Goal: Information Seeking & Learning: Understand process/instructions

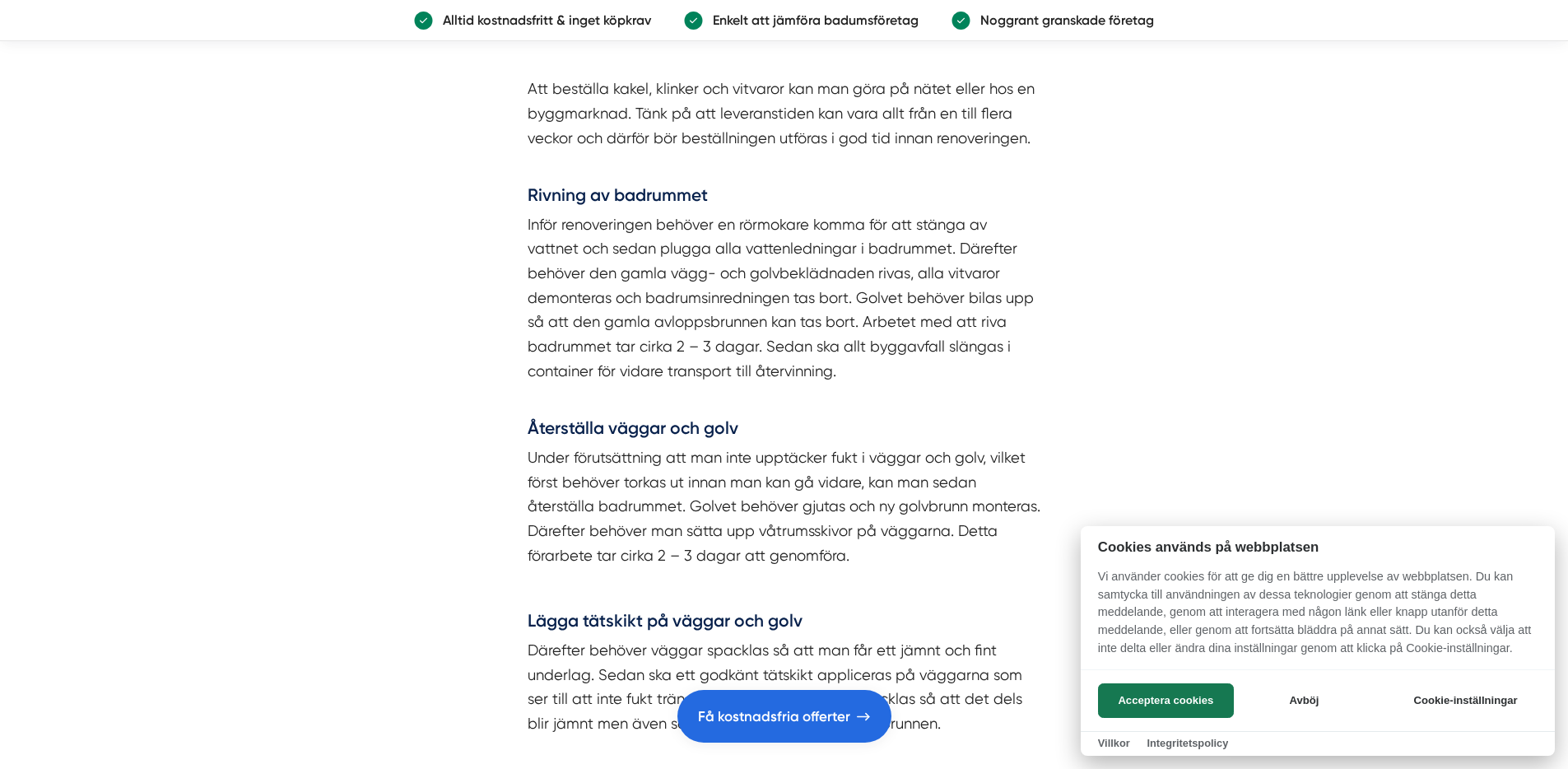
scroll to position [3140, 0]
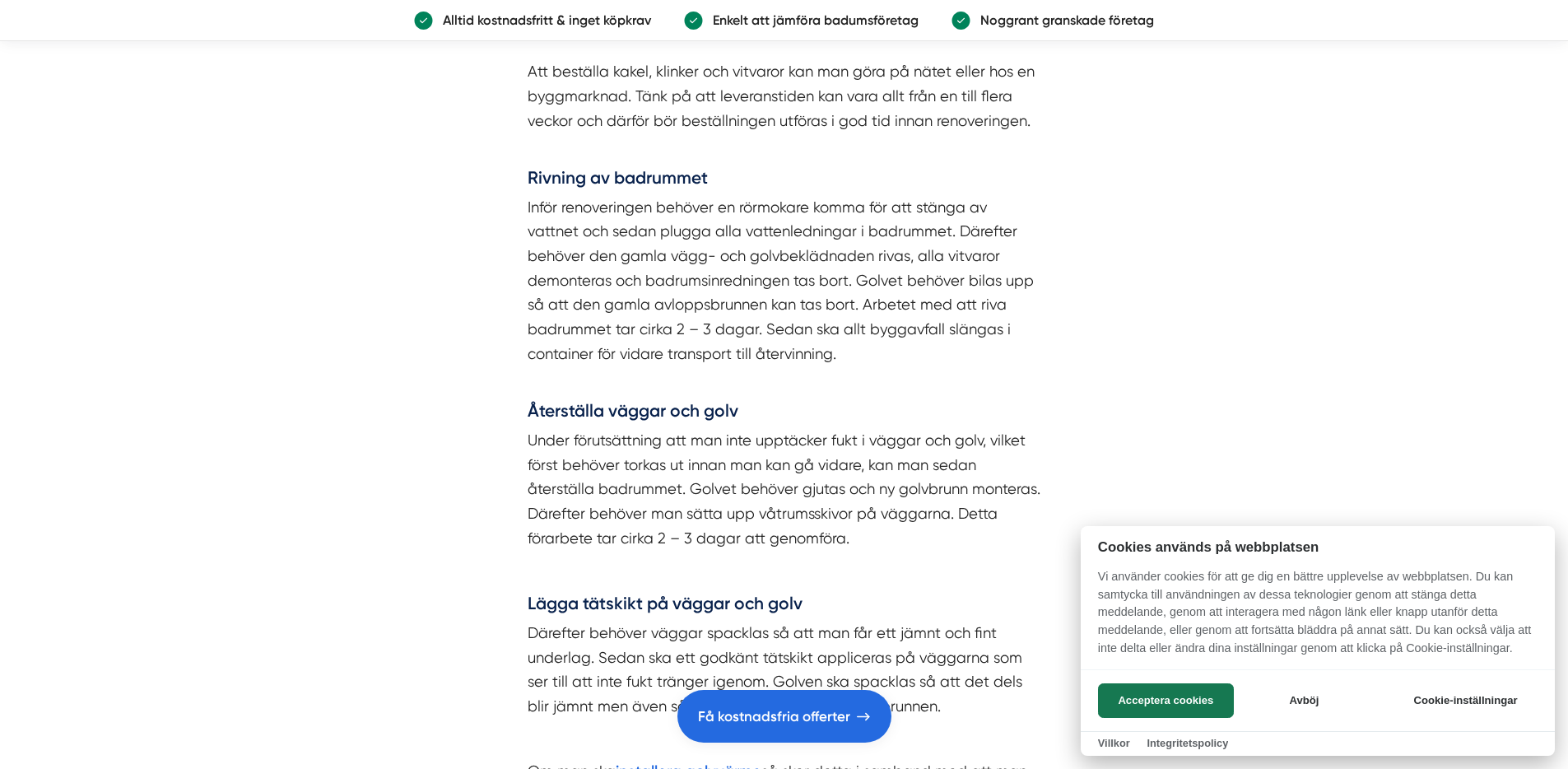
drag, startPoint x: 675, startPoint y: 358, endPoint x: 714, endPoint y: 359, distance: 39.0
click at [714, 359] on div at bounding box center [784, 384] width 1568 height 769
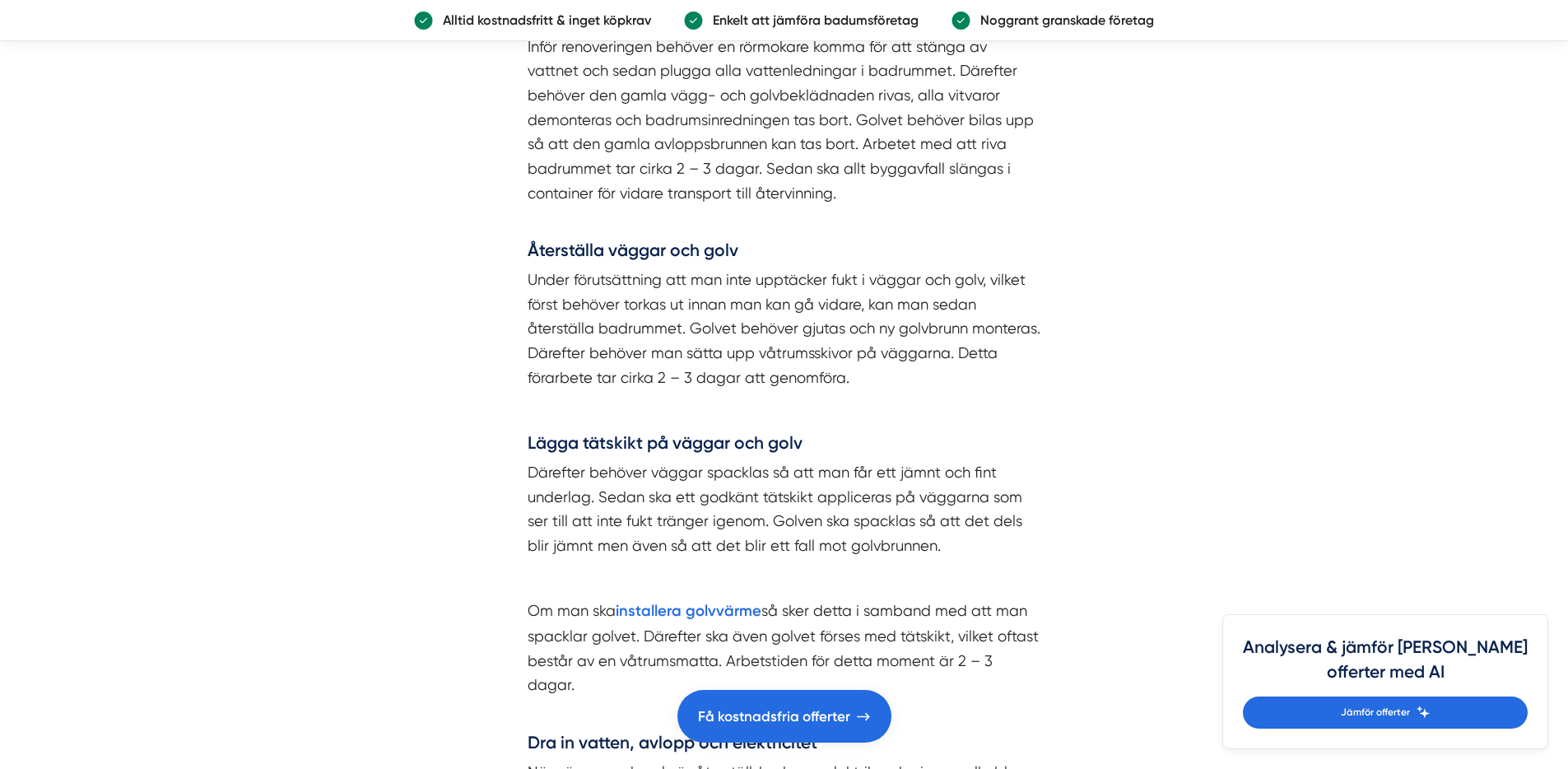
scroll to position [3318, 0]
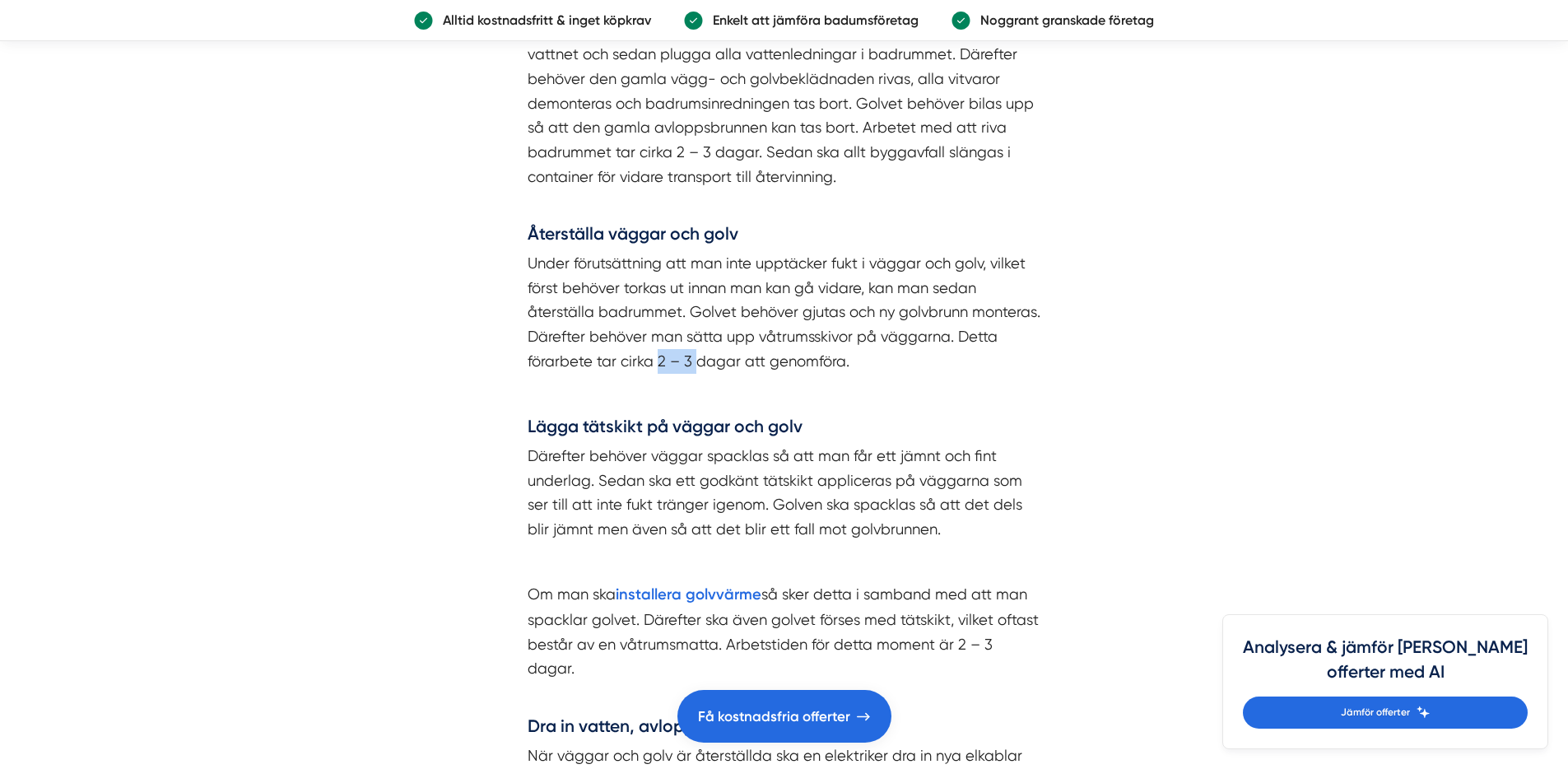
drag, startPoint x: 657, startPoint y: 387, endPoint x: 695, endPoint y: 386, distance: 38.0
click at [695, 373] on p "Under förutsättning att man inte upptäcker fukt i väggar och golv, vilket först…" at bounding box center [784, 311] width 514 height 122
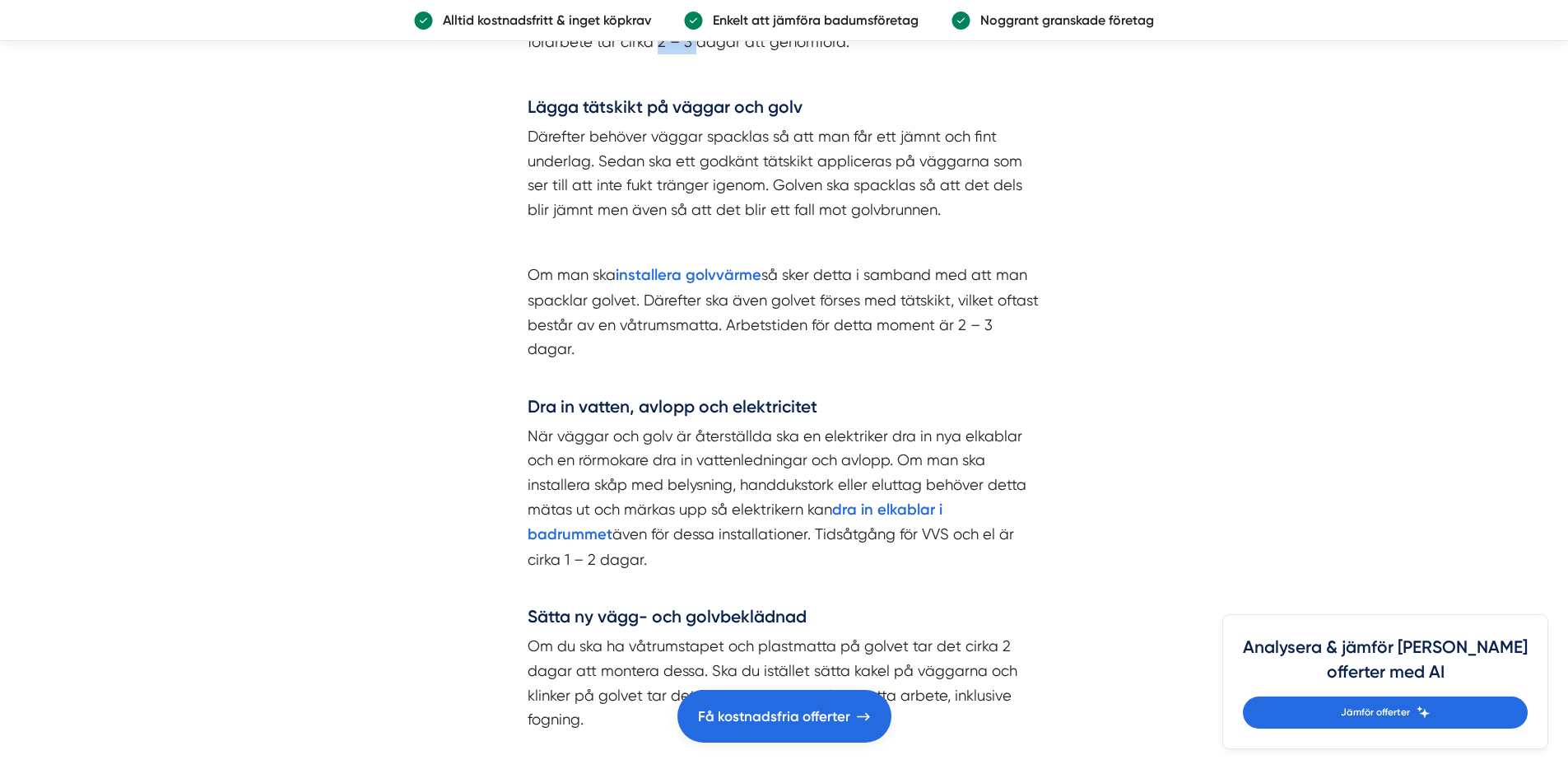
scroll to position [3705, 0]
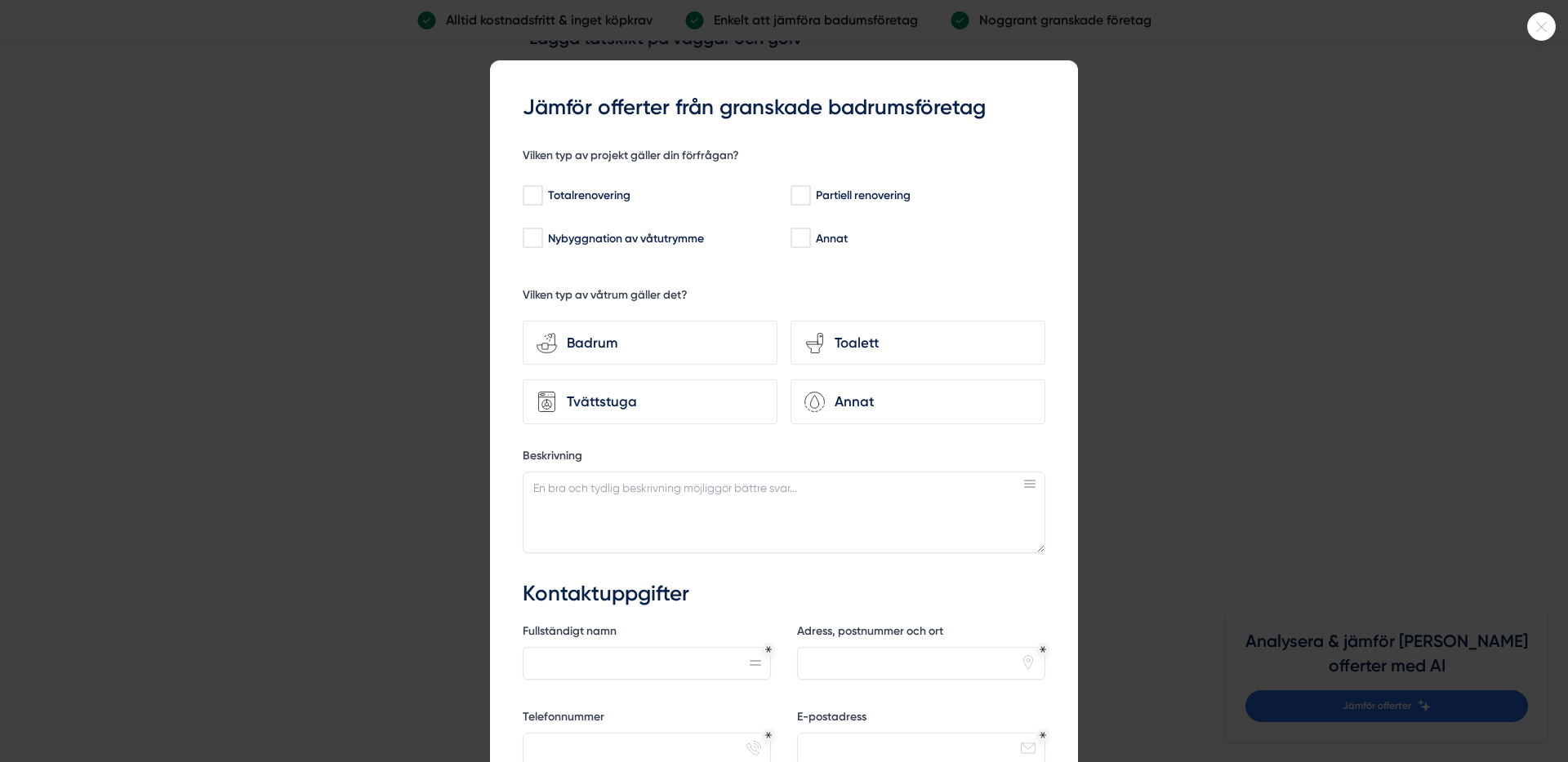
click at [1546, 28] on icon at bounding box center [1541, 27] width 27 height 9
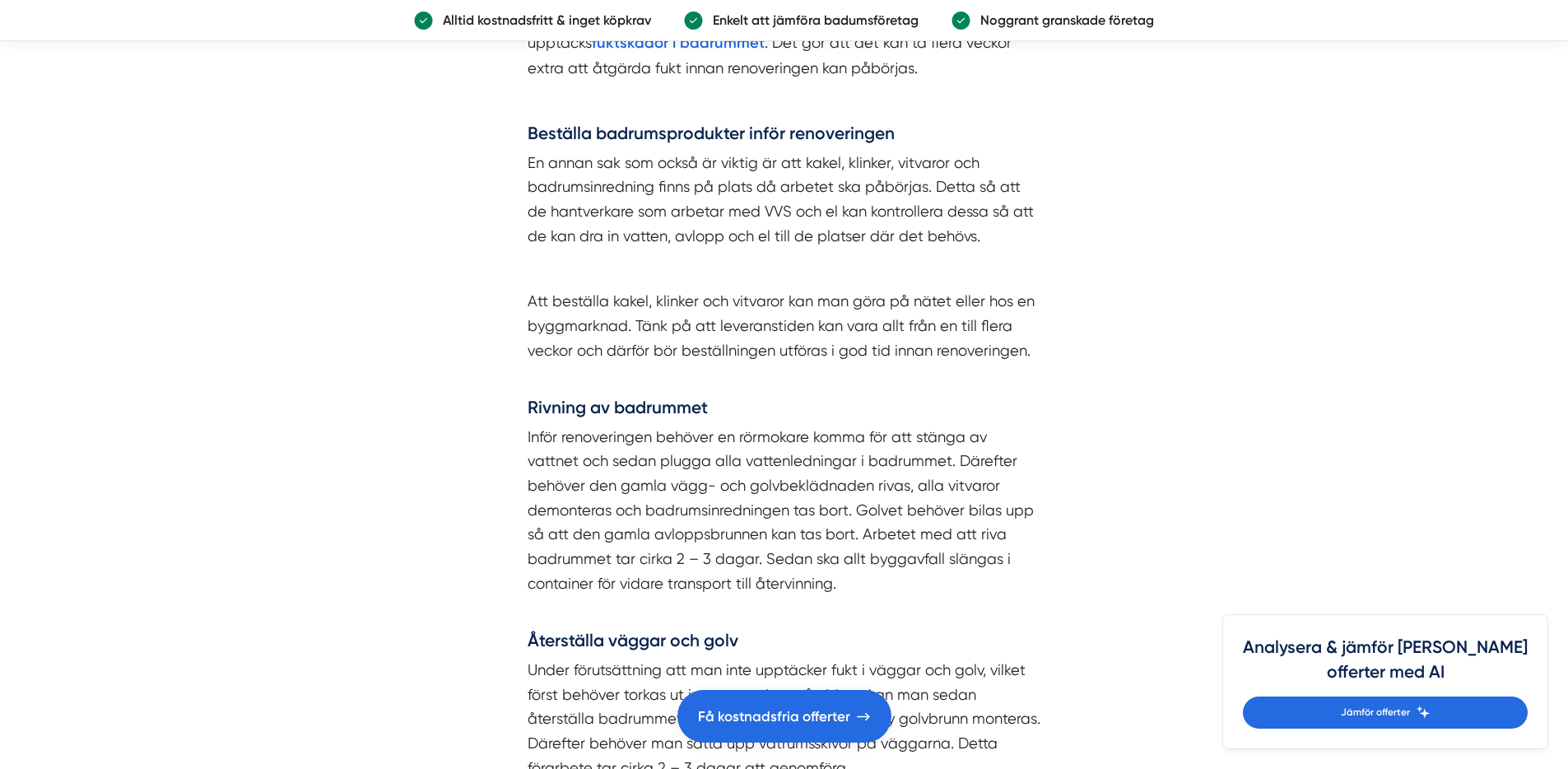
scroll to position [3001, 0]
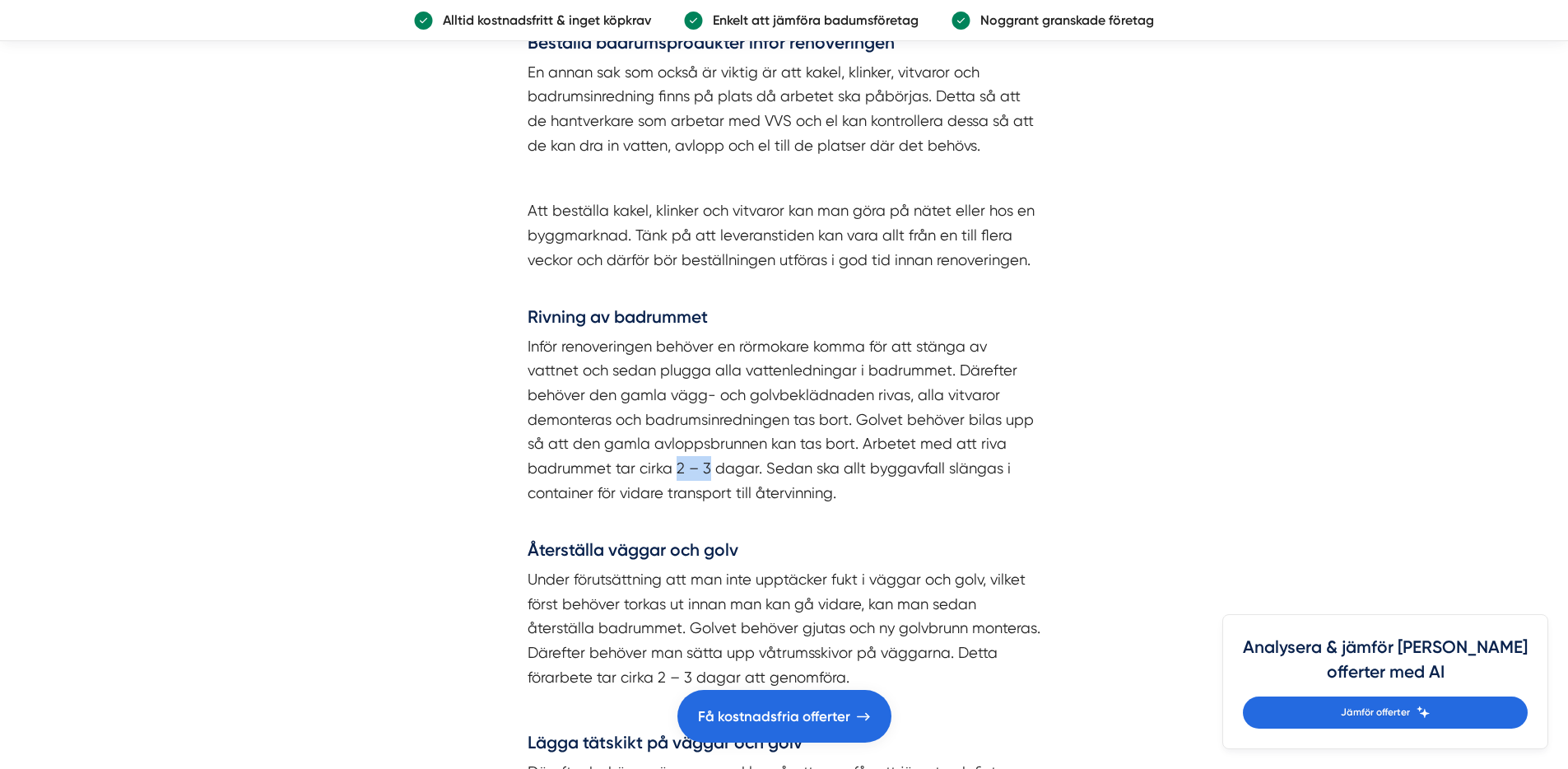
drag, startPoint x: 676, startPoint y: 495, endPoint x: 708, endPoint y: 491, distance: 32.2
click at [708, 491] on p "Inför renoveringen behöver en rörmokare komma för att stänga av vattnet och sed…" at bounding box center [784, 432] width 514 height 196
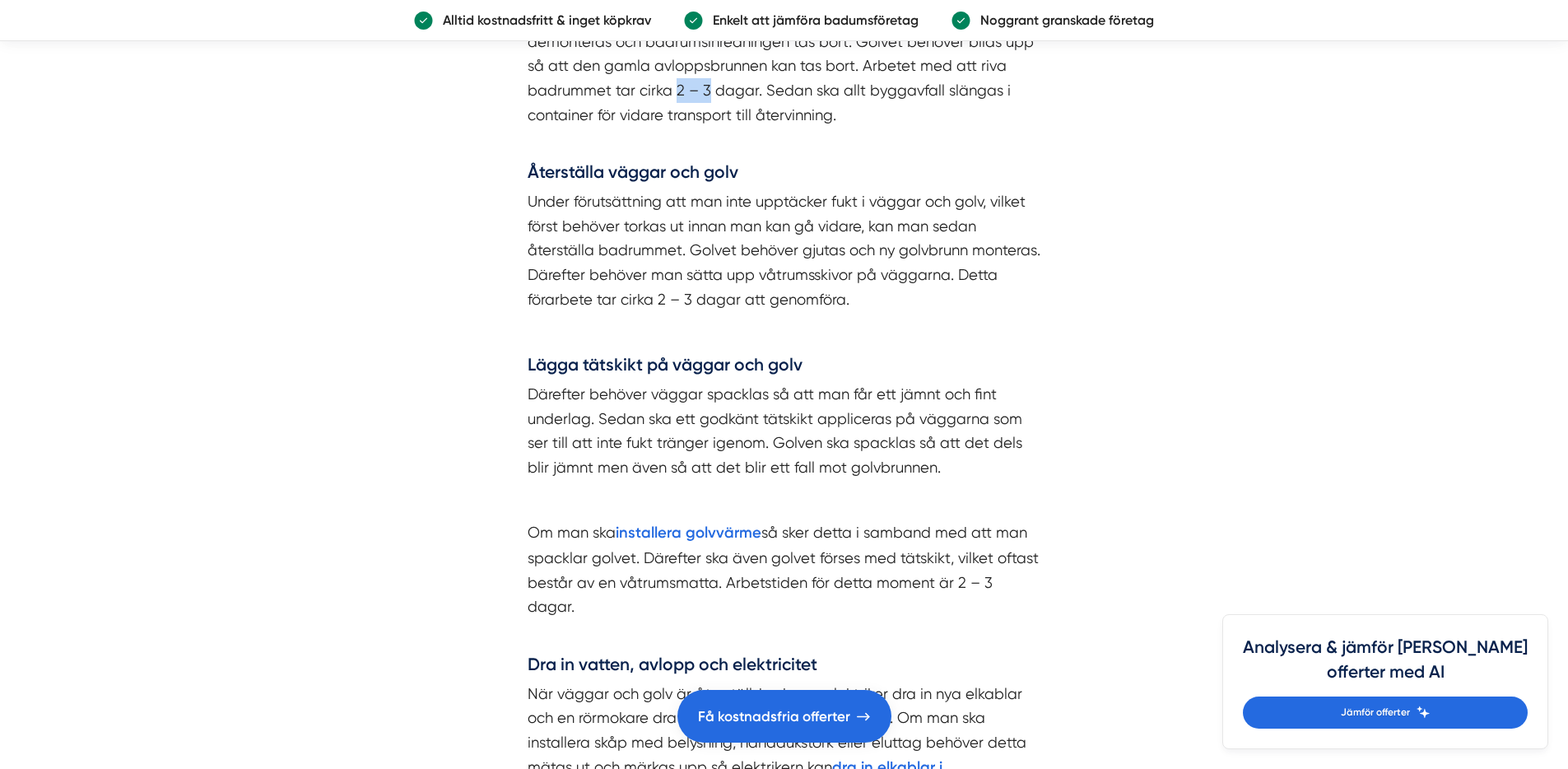
scroll to position [3259, 0]
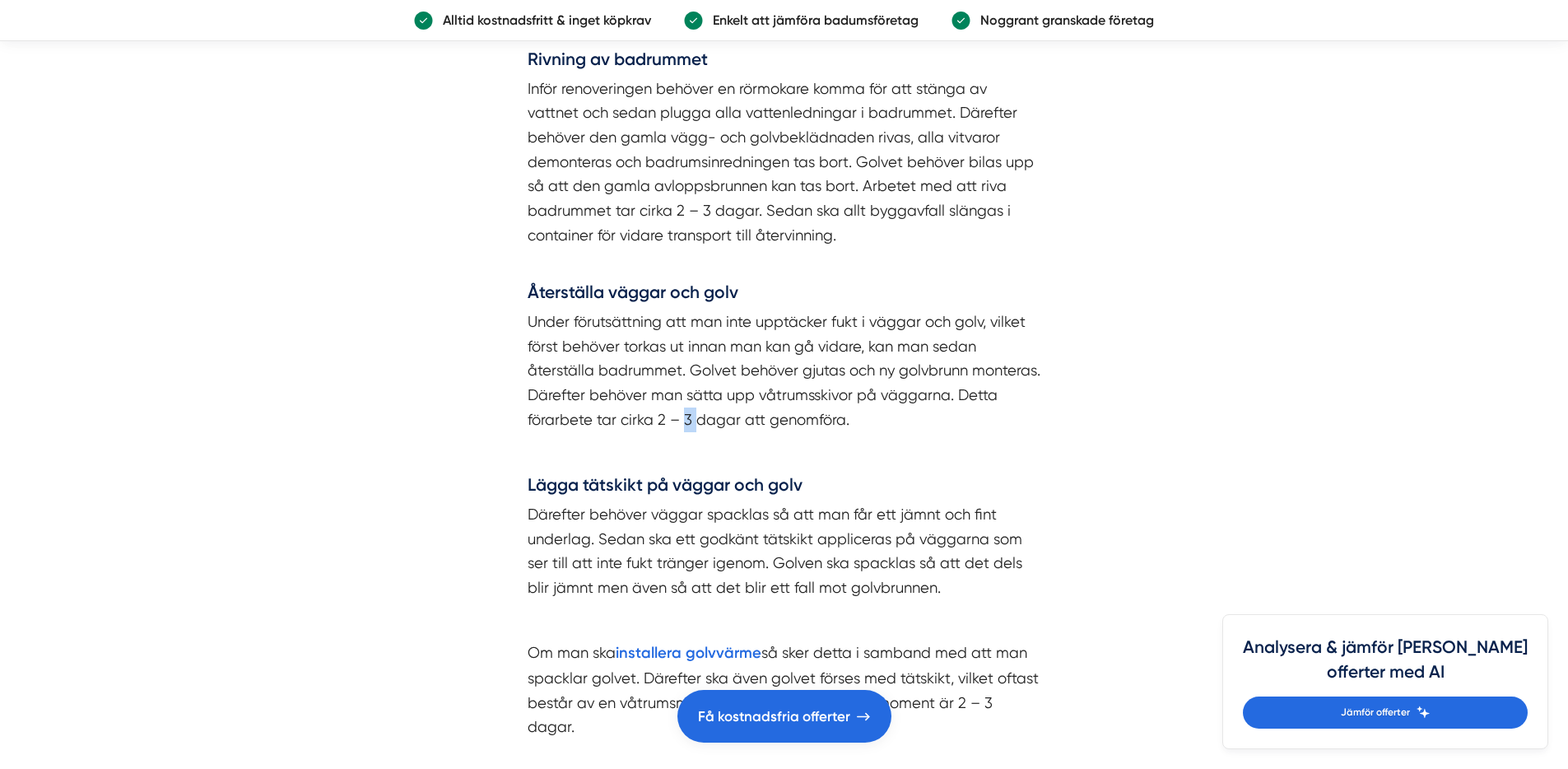
drag, startPoint x: 683, startPoint y: 449, endPoint x: 692, endPoint y: 448, distance: 9.1
click at [692, 431] on p "Under förutsättning att man inte upptäcker fukt i väggar och golv, vilket först…" at bounding box center [784, 370] width 514 height 122
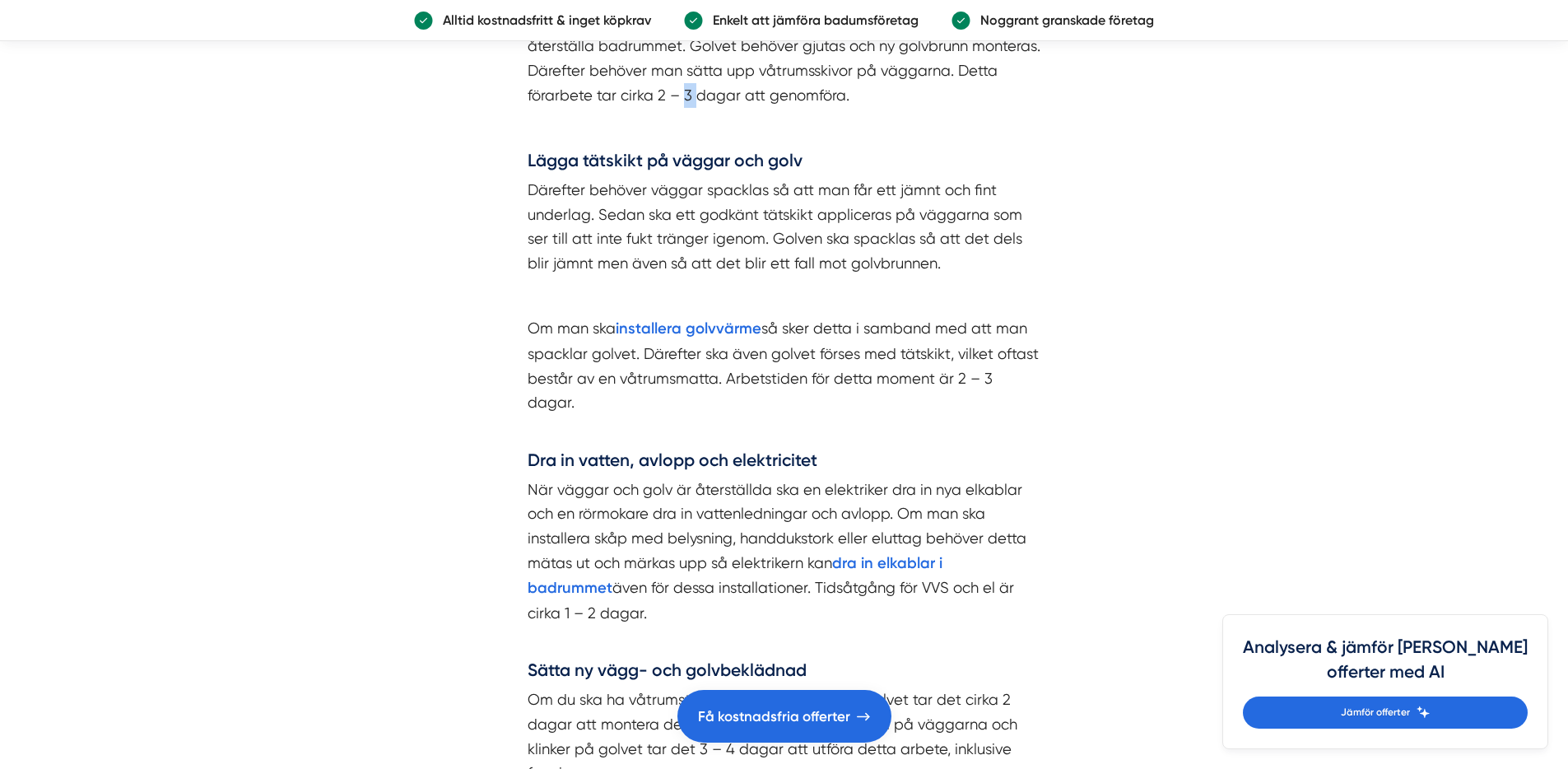
scroll to position [3585, 0]
drag, startPoint x: 982, startPoint y: 405, endPoint x: 993, endPoint y: 405, distance: 11.0
click at [993, 405] on p "Om man ska installera golvvärme så sker detta i samband med att man spacklar go…" at bounding box center [784, 376] width 514 height 123
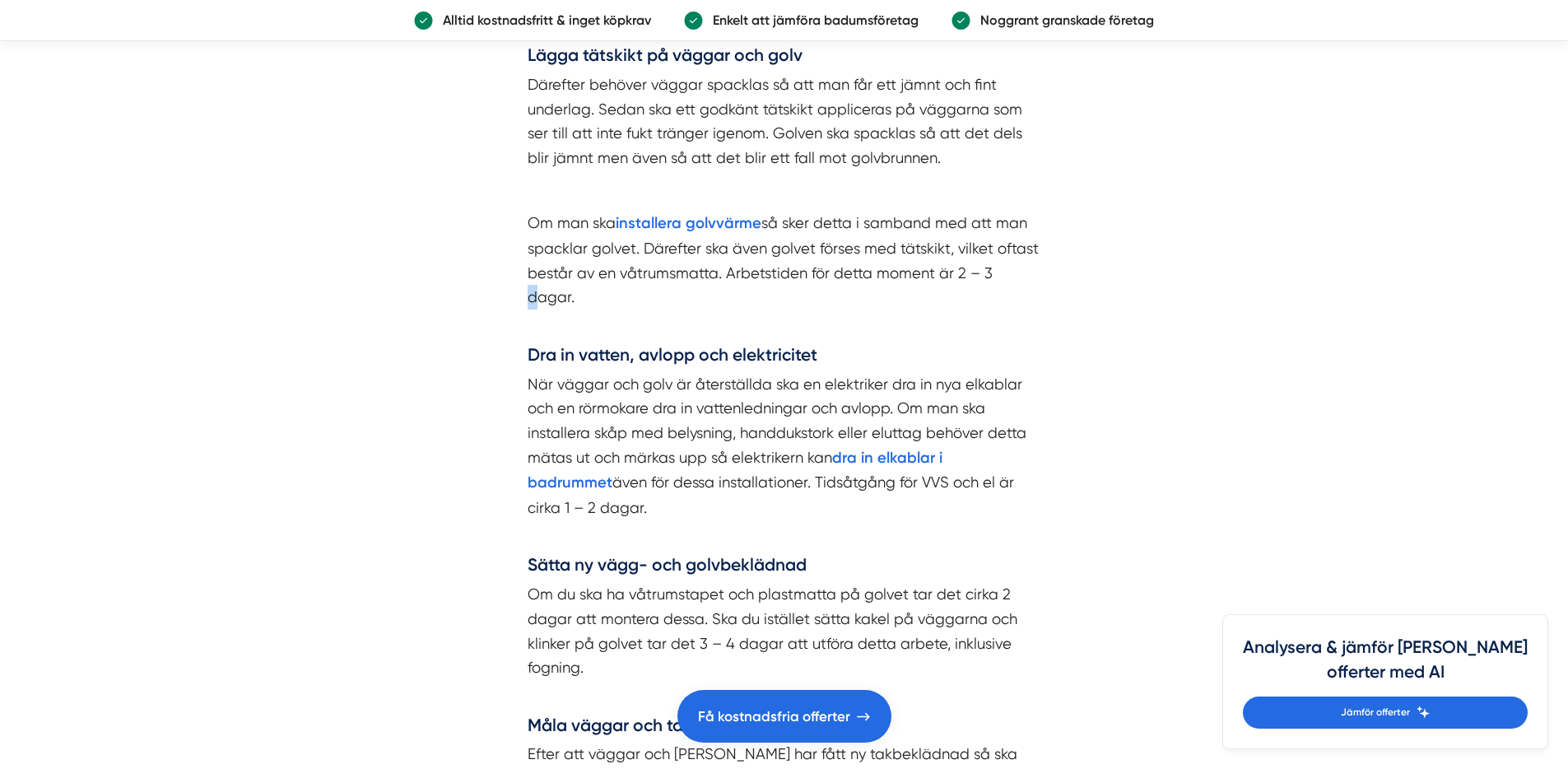
scroll to position [3690, 0]
drag, startPoint x: 993, startPoint y: 485, endPoint x: 1007, endPoint y: 483, distance: 14.1
click at [1007, 483] on p "När väggar och golv är återställda ska en elektriker dra in nya elkablar och en…" at bounding box center [784, 457] width 514 height 173
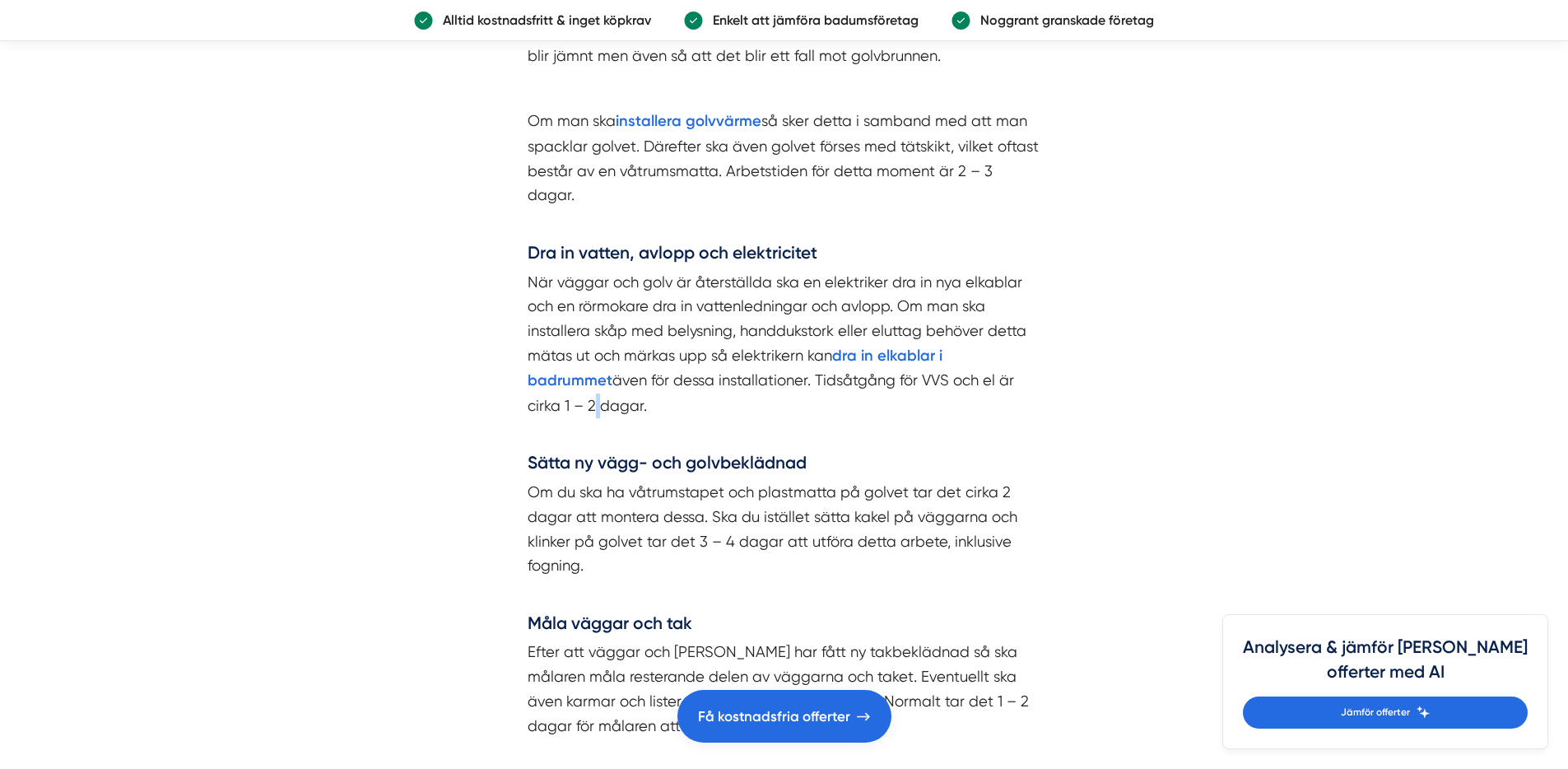
scroll to position [3909, 0]
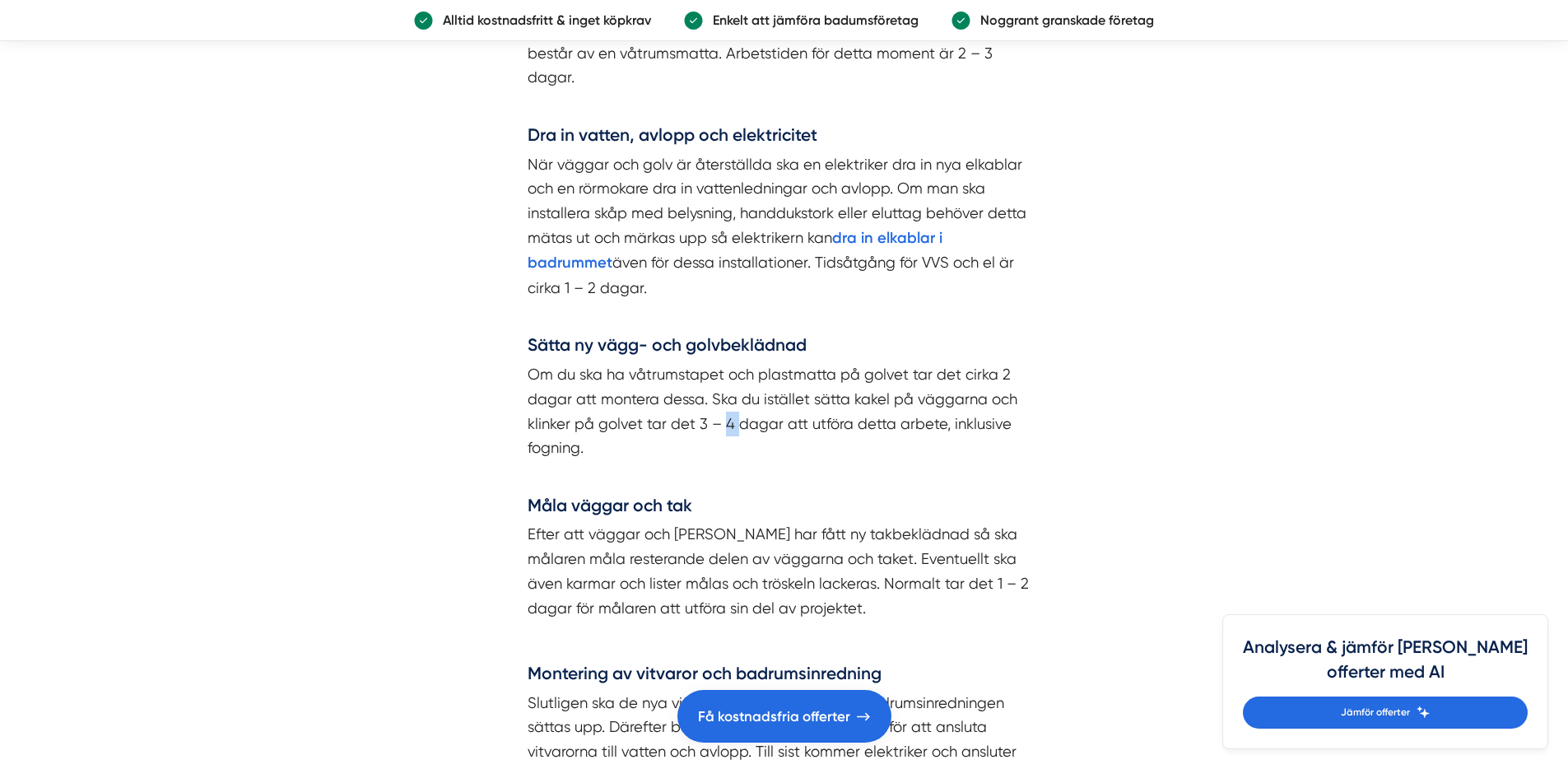
drag, startPoint x: 724, startPoint y: 426, endPoint x: 739, endPoint y: 426, distance: 15.0
click at [739, 426] on p "Om du ska ha våtrumstapet och plastmatta på golvet tar det cirka 2 dagar att mo…" at bounding box center [784, 423] width 514 height 122
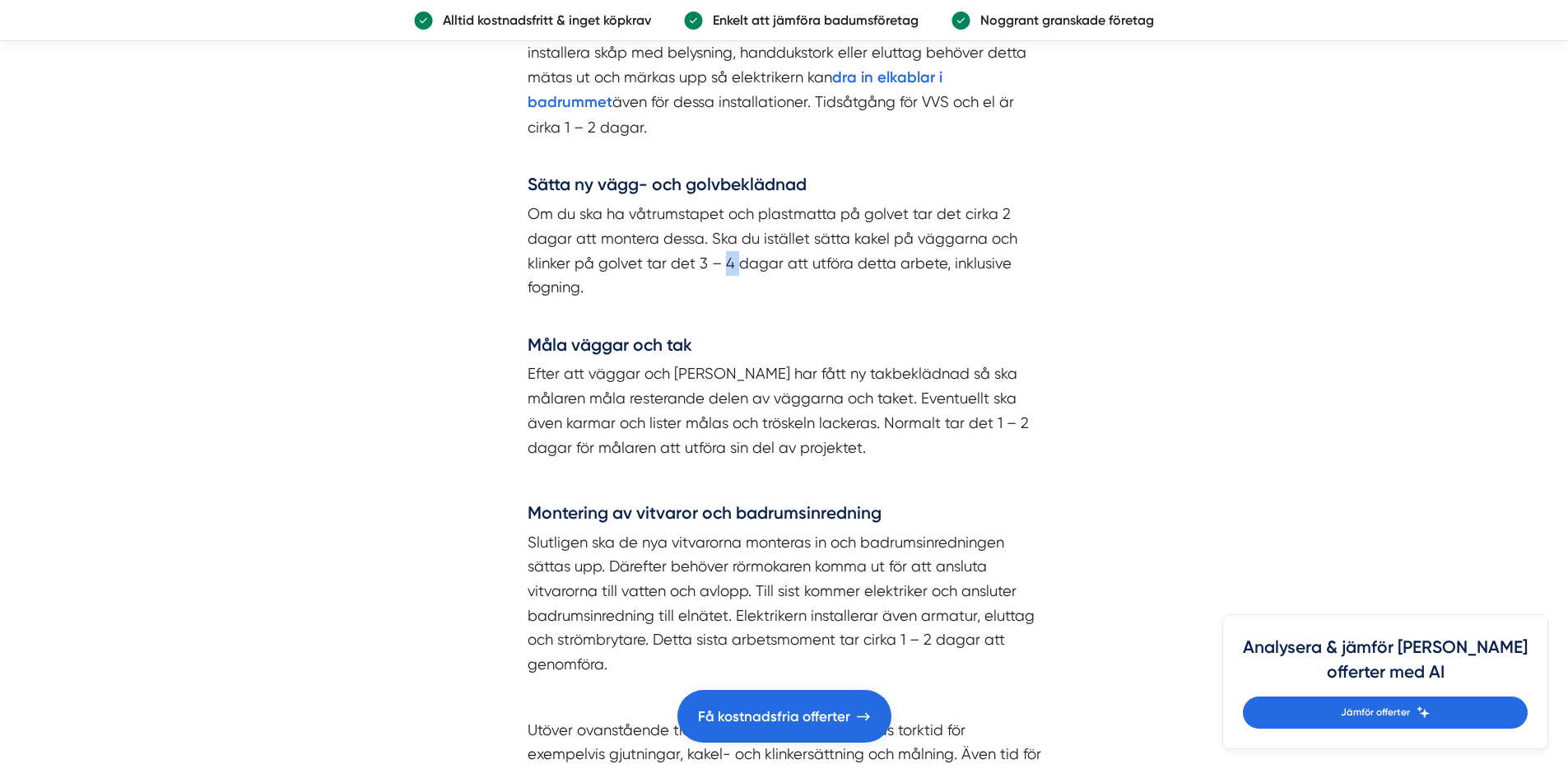
scroll to position [4171, 0]
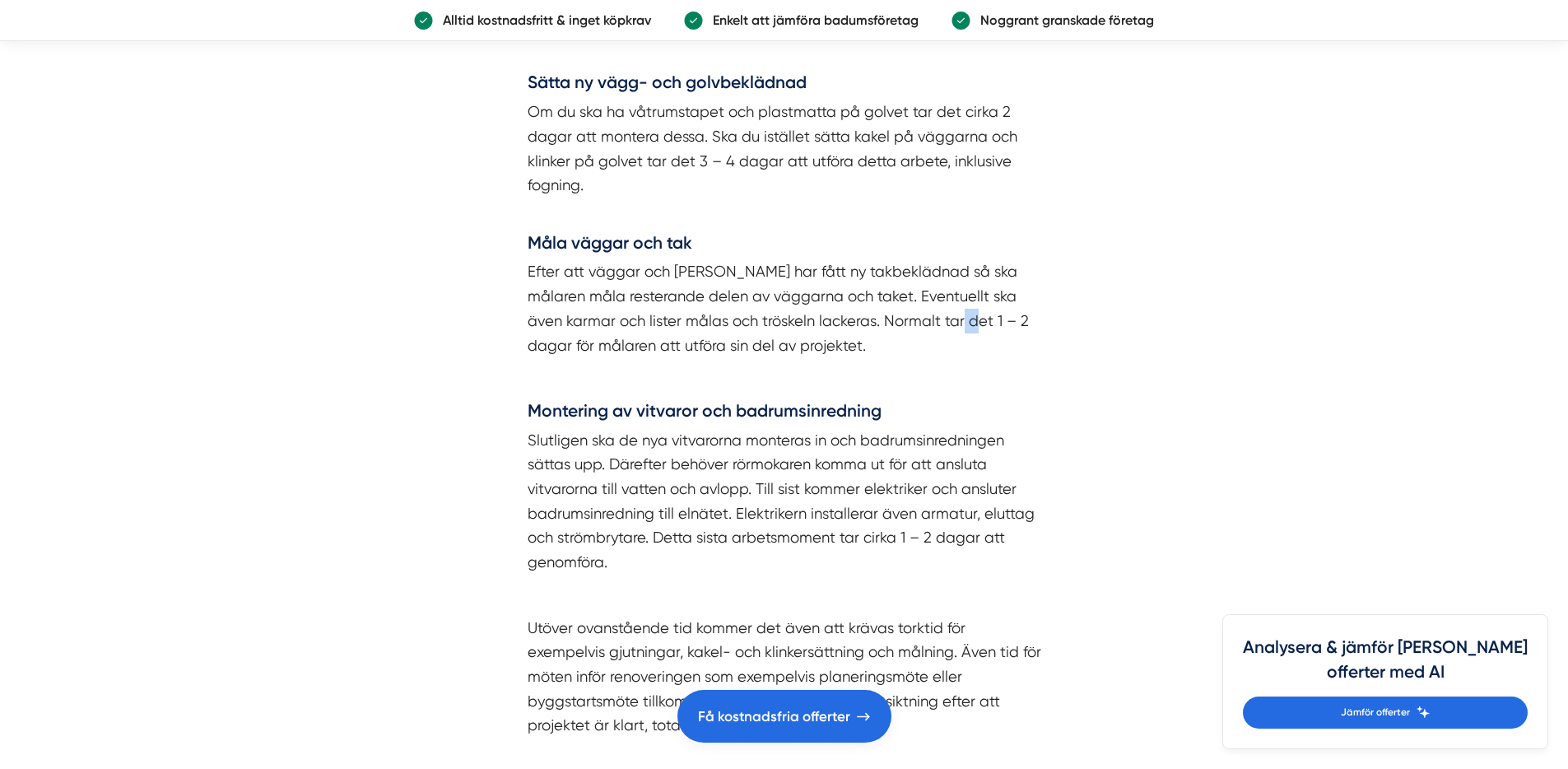
drag, startPoint x: 897, startPoint y: 325, endPoint x: 909, endPoint y: 326, distance: 12.0
click at [909, 326] on p "Efter att väggar och [PERSON_NAME] har fått ny takbeklädnad så ska målaren måla…" at bounding box center [784, 309] width 514 height 98
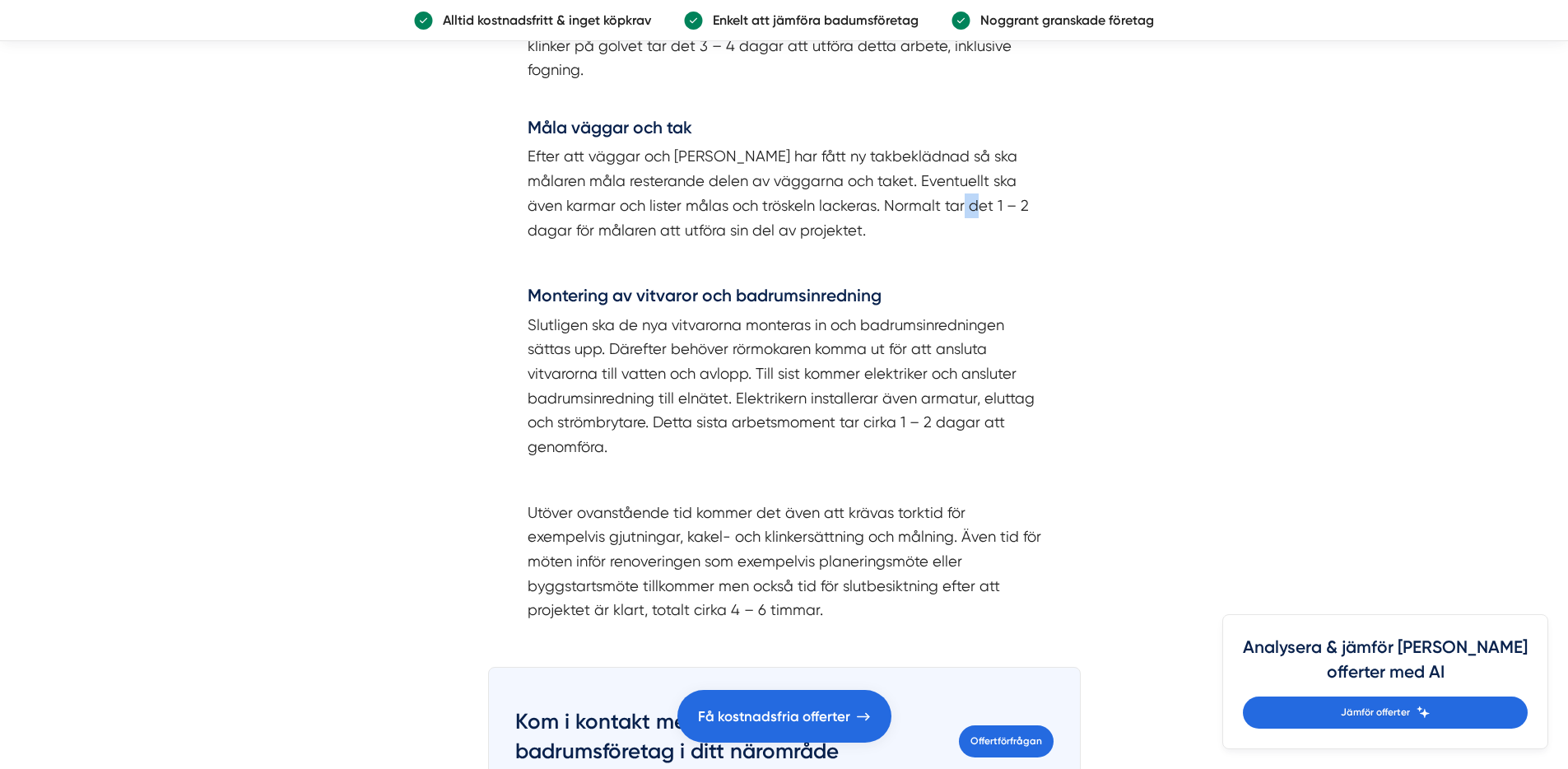
scroll to position [4302, 0]
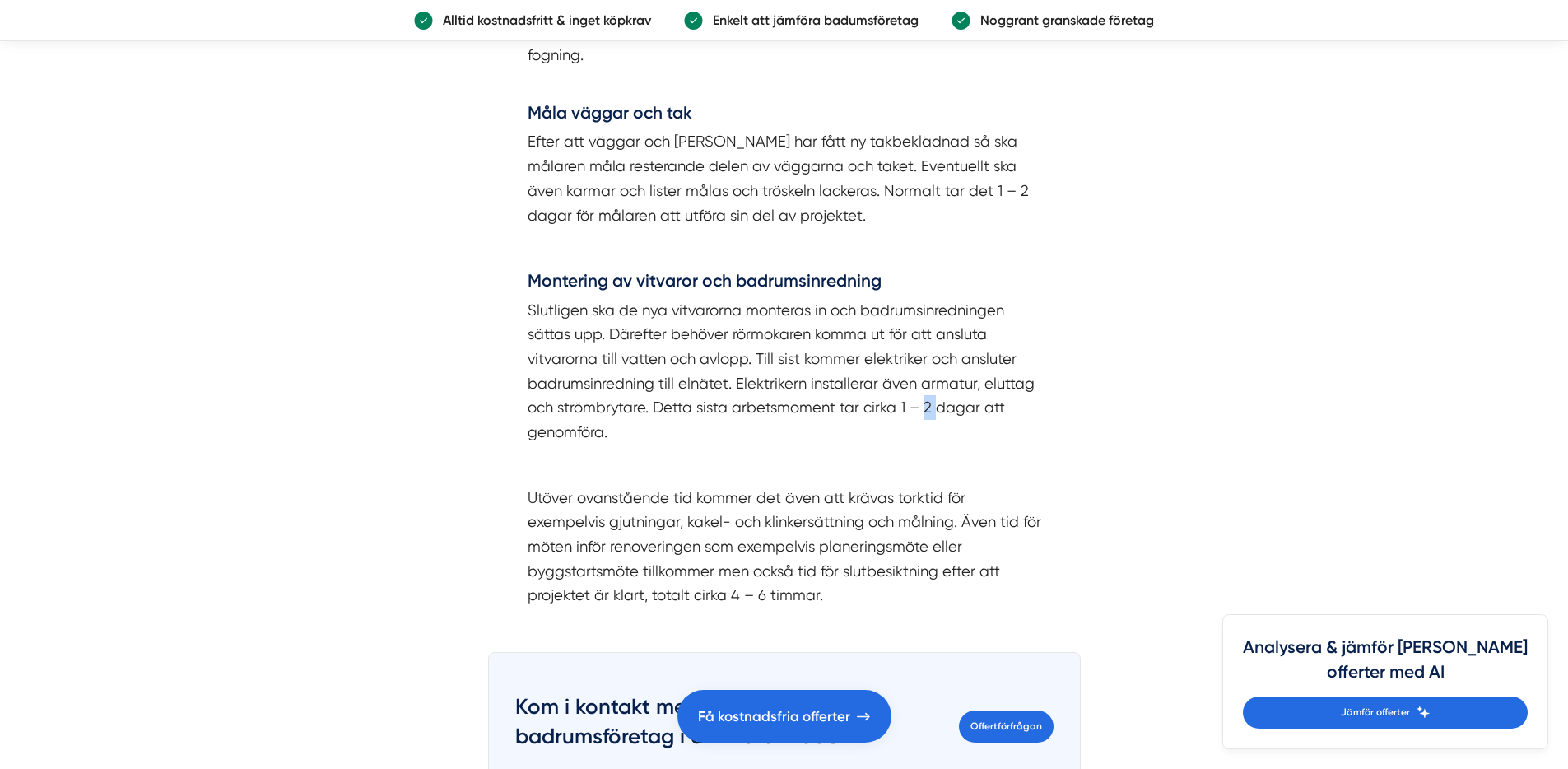
drag, startPoint x: 924, startPoint y: 410, endPoint x: 934, endPoint y: 410, distance: 10.0
click at [934, 410] on p "Slutligen ska de nya vitvarorna monteras in och badrumsinredningen sättas upp. …" at bounding box center [784, 371] width 514 height 146
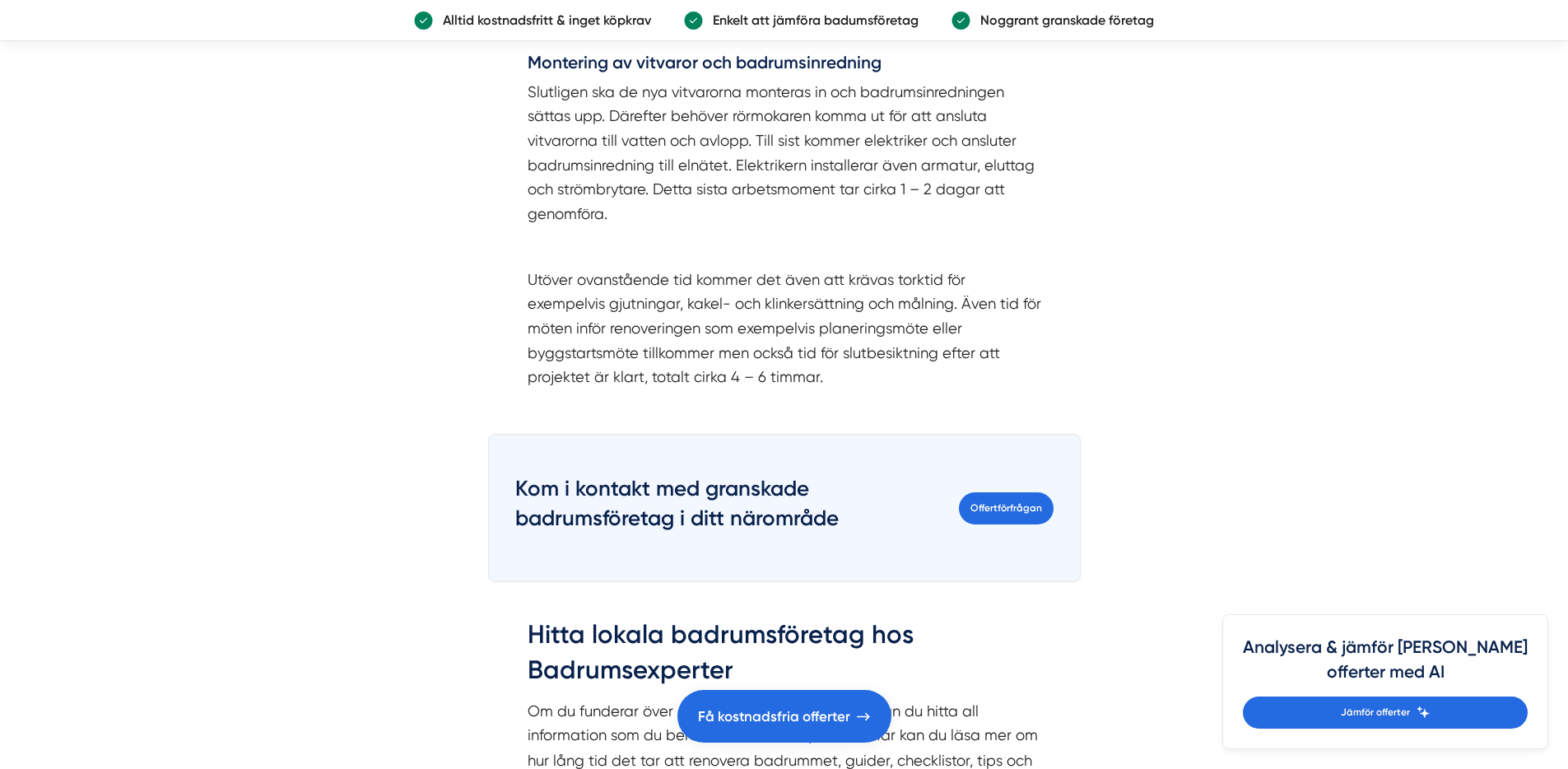
click at [821, 294] on p "Utöver ovanstående tid kommer det även att krävas torktid för exempelvis gjutni…" at bounding box center [784, 328] width 514 height 122
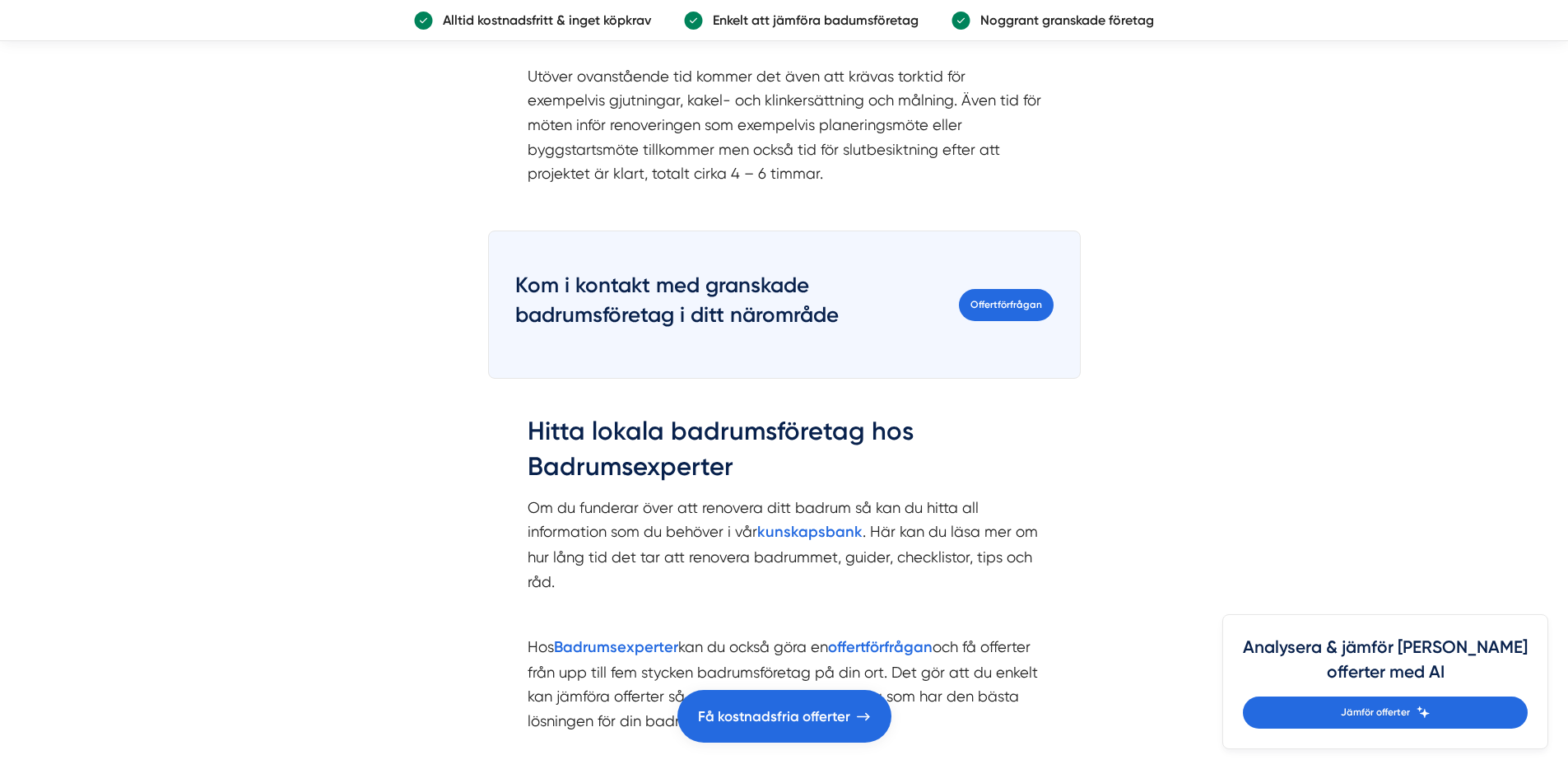
scroll to position [4711, 0]
